Goal: Task Accomplishment & Management: Manage account settings

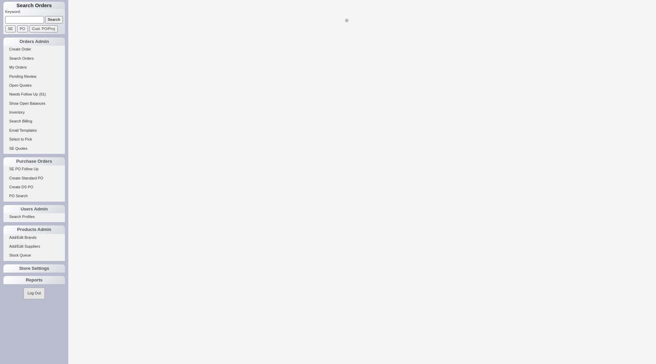
select select "LOW"
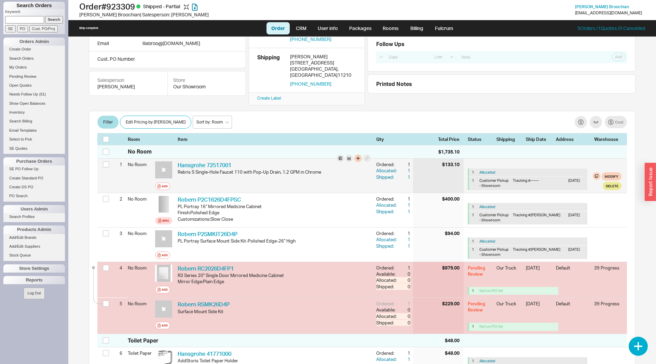
scroll to position [70, 0]
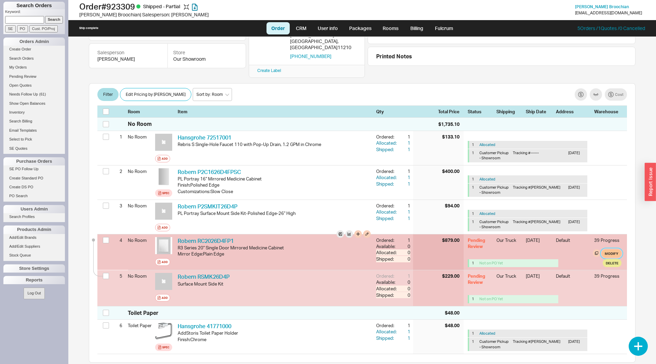
click at [613, 250] on button "Modify" at bounding box center [611, 254] width 20 height 8
select select "8"
select select "3"
select select "8"
select select "3"
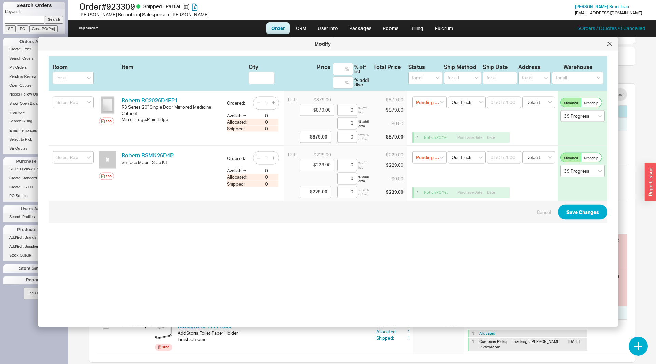
click at [431, 72] on div "Room Item Qty Price Total Price Status Ship Method Ship Date Address Warehouse …" at bounding box center [328, 73] width 551 height 21
click at [408, 72] on select "for all (none) On Hold Call Before Ship Hold for Balance Wait For Cust. Call Wa…" at bounding box center [425, 78] width 34 height 12
select select
click option "(none)" at bounding box center [0, 0] width 0 height 0
select select
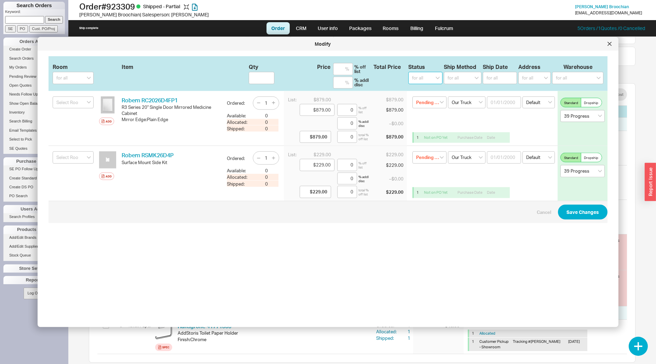
select select
click at [585, 213] on button "Save Changes" at bounding box center [583, 212] width 50 height 15
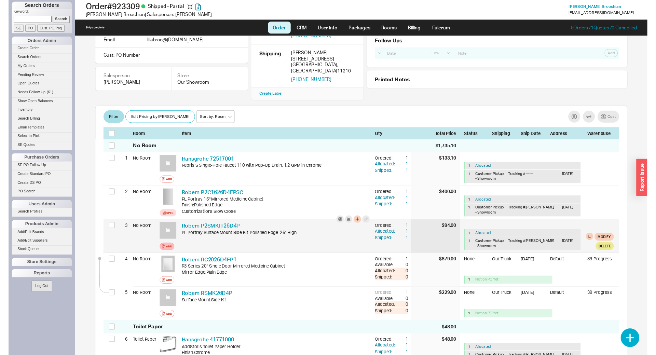
scroll to position [35, 0]
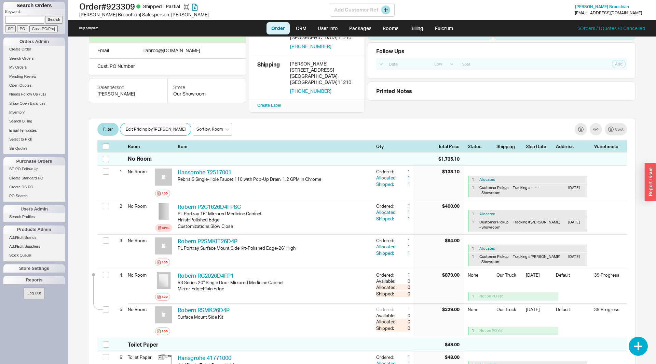
click at [117, 4] on h1 "Order # 923309 Shipped - Partial" at bounding box center [204, 7] width 250 height 10
copy h1 "923309"
